Goal: Transaction & Acquisition: Book appointment/travel/reservation

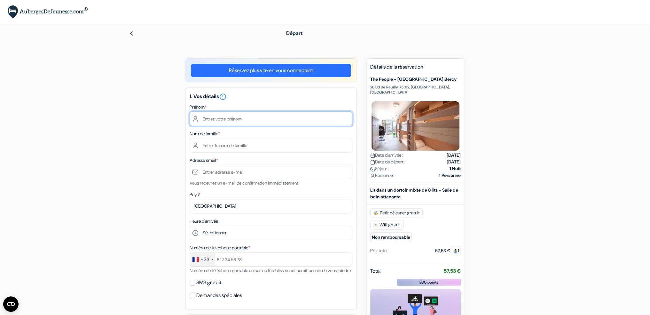
click at [282, 122] on input "text" at bounding box center [271, 118] width 163 height 14
type input "[PERSON_NAME]"
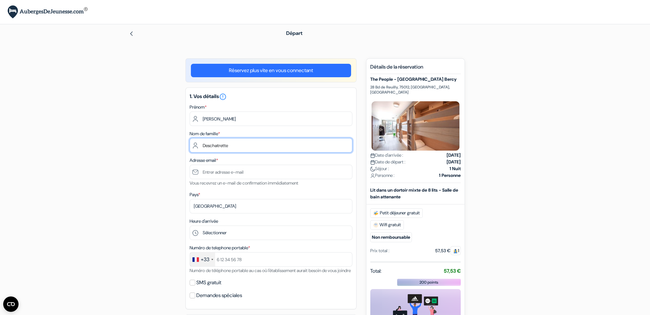
type input "Deschatrette"
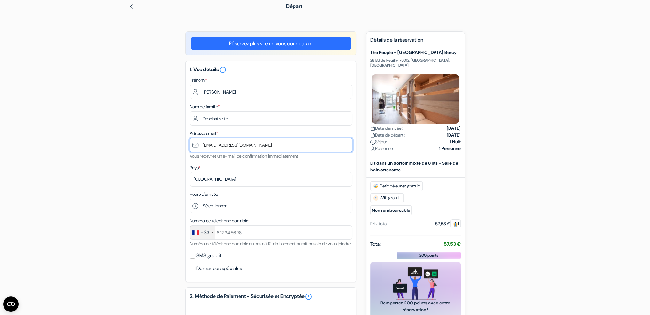
scroll to position [96, 0]
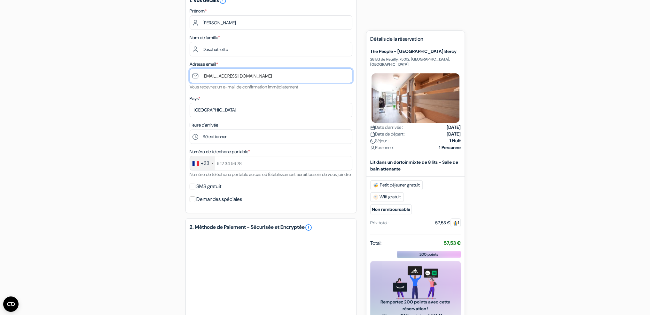
type input "[EMAIL_ADDRESS][DOMAIN_NAME]"
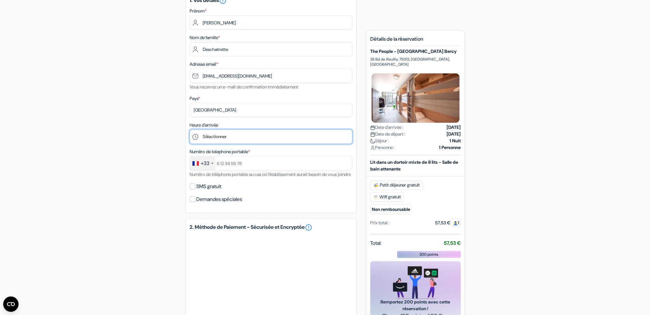
click at [228, 139] on select "Sélectionner 1:00 2:00 3:00 4:00 5:00 6:00 7:00 8:00 9:00 10:00 11:00 12:00 13:…" at bounding box center [271, 136] width 163 height 14
select select "15"
click at [190, 130] on select "Sélectionner 1:00 2:00 3:00 4:00 5:00 6:00 7:00 8:00 9:00 10:00 11:00 12:00 13:…" at bounding box center [271, 136] width 163 height 14
click at [237, 161] on input "text" at bounding box center [271, 163] width 163 height 14
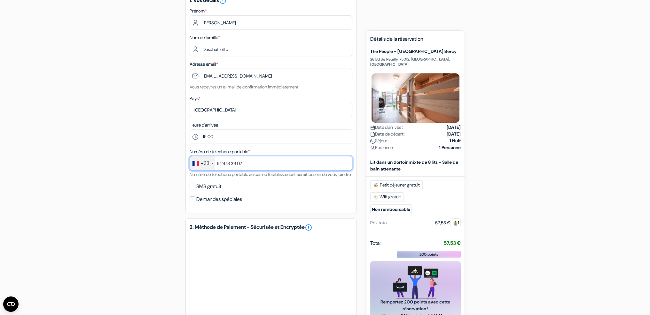
type input "6 29 18 39 07"
click at [152, 179] on div "add_box The People - Paris Bercy [STREET_ADDRESS] done done done" at bounding box center [325, 207] width 422 height 491
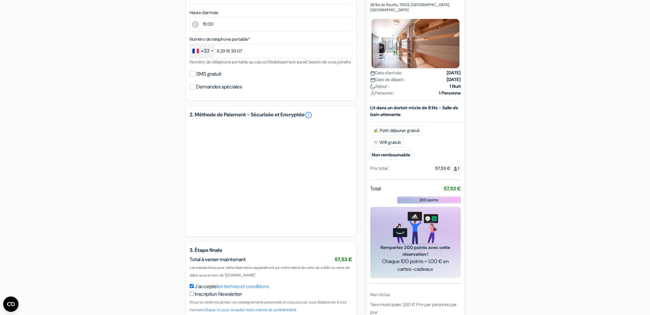
scroll to position [249, 0]
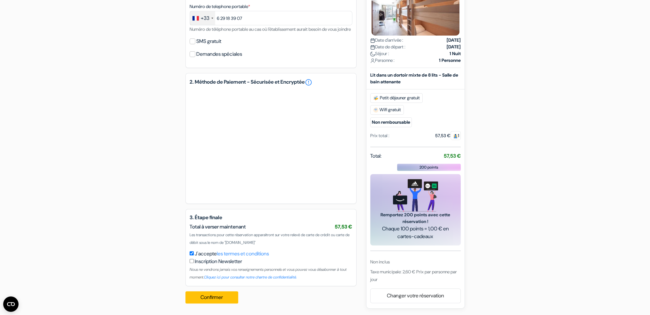
click at [154, 214] on div "add_box The People - Paris Bercy [STREET_ADDRESS] done done done" at bounding box center [325, 62] width 422 height 491
click at [195, 293] on button "Confirmer Loading..." at bounding box center [212, 297] width 53 height 12
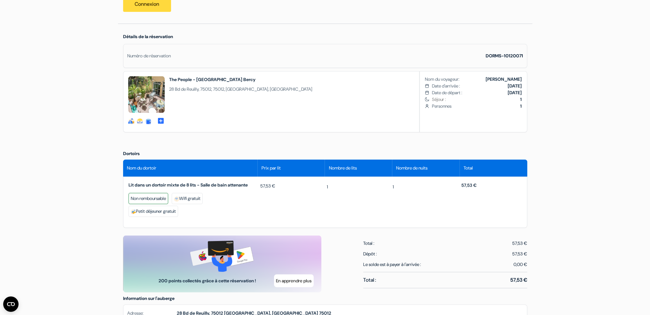
scroll to position [64, 0]
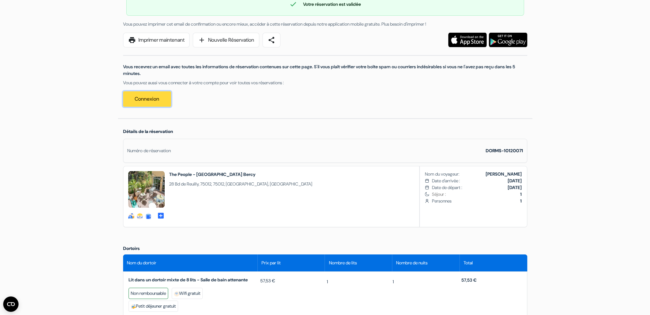
click at [139, 99] on link "Connexion" at bounding box center [147, 98] width 48 height 15
